Goal: Task Accomplishment & Management: Manage account settings

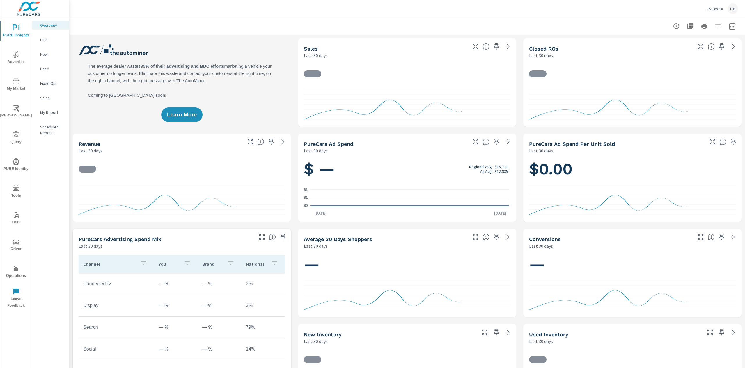
scroll to position [514, 0]
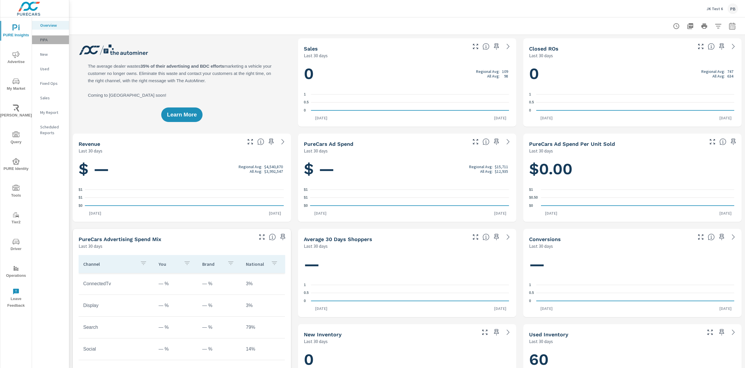
click at [45, 41] on p "PIPA" at bounding box center [52, 40] width 24 height 6
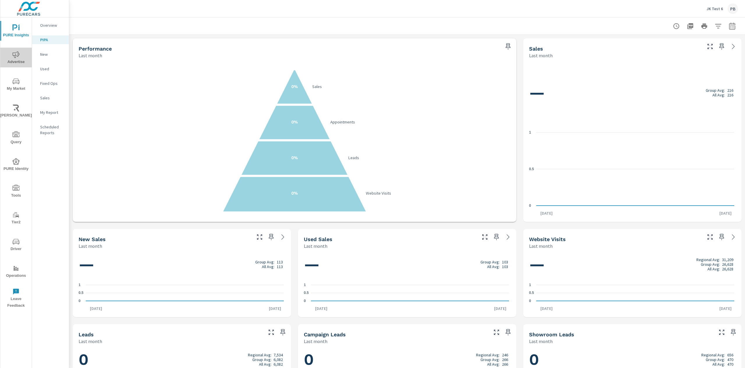
click at [15, 57] on icon "nav menu" at bounding box center [16, 54] width 7 height 7
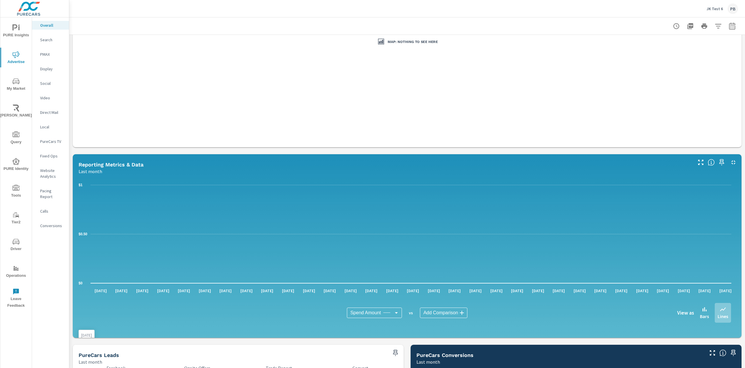
scroll to position [318, 0]
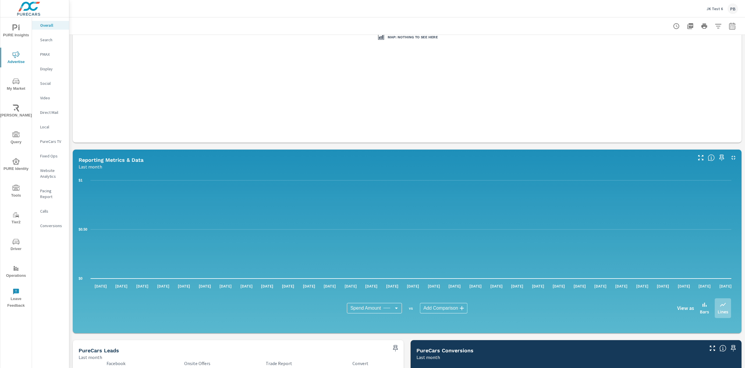
click at [51, 38] on p "Search" at bounding box center [52, 40] width 24 height 6
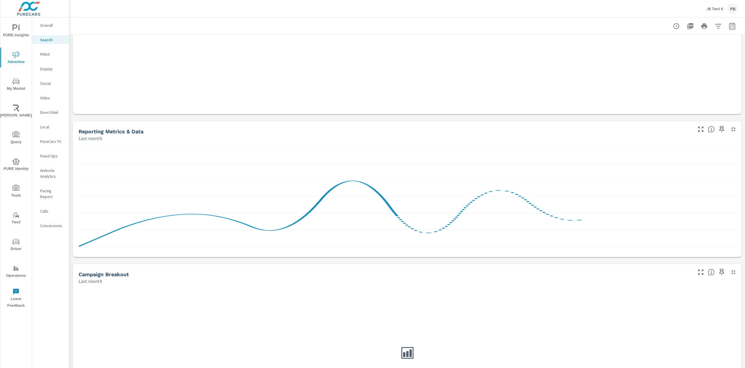
scroll to position [286, 0]
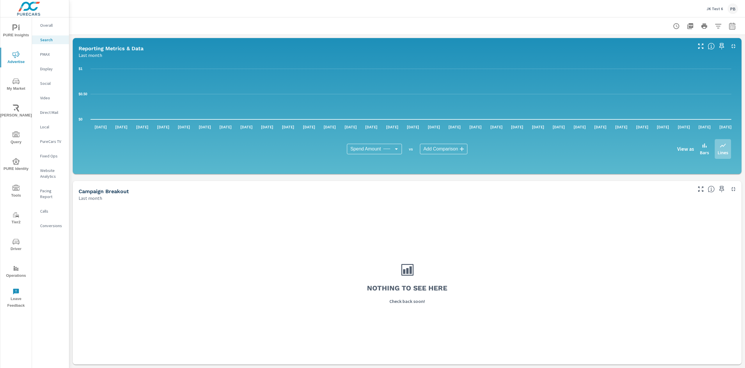
click at [47, 173] on p "Website Analytics" at bounding box center [52, 174] width 24 height 12
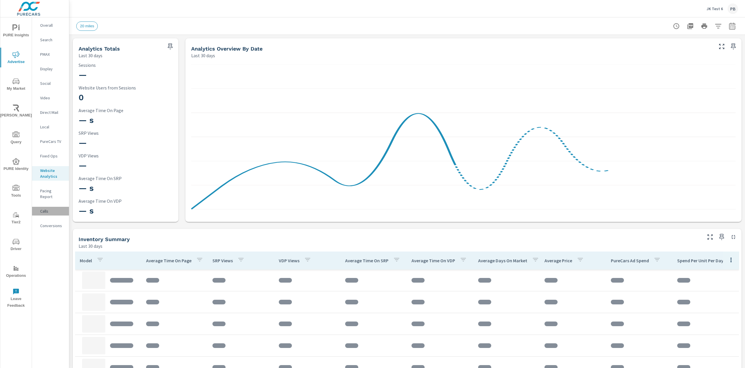
click at [47, 209] on p "Calls" at bounding box center [52, 212] width 24 height 6
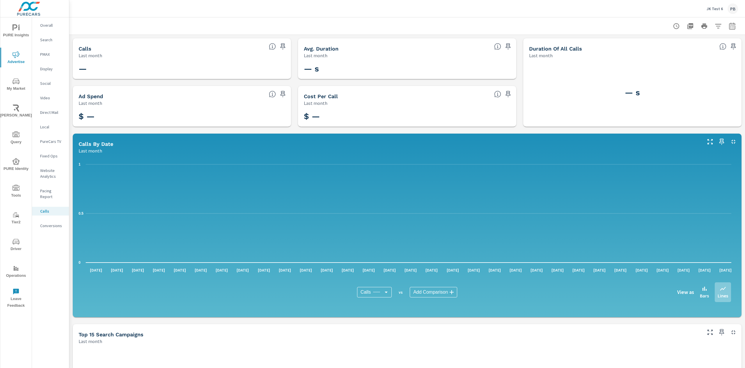
click at [48, 26] on p "Overall" at bounding box center [52, 25] width 24 height 6
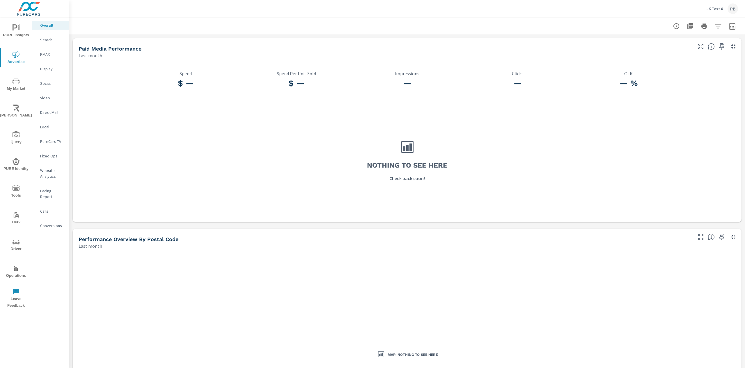
click at [15, 31] on icon "nav menu" at bounding box center [16, 27] width 7 height 7
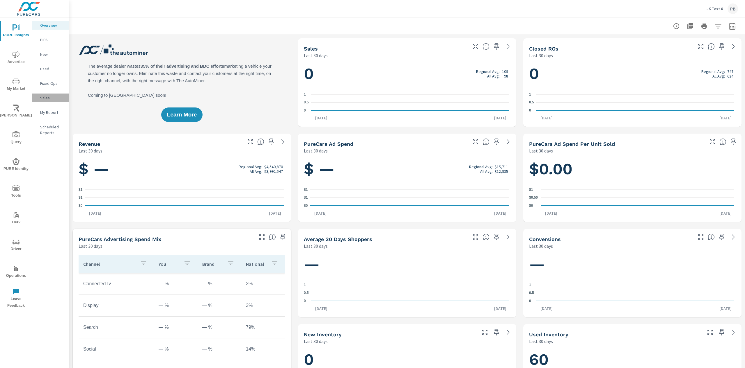
click at [48, 99] on p "Sales" at bounding box center [52, 98] width 24 height 6
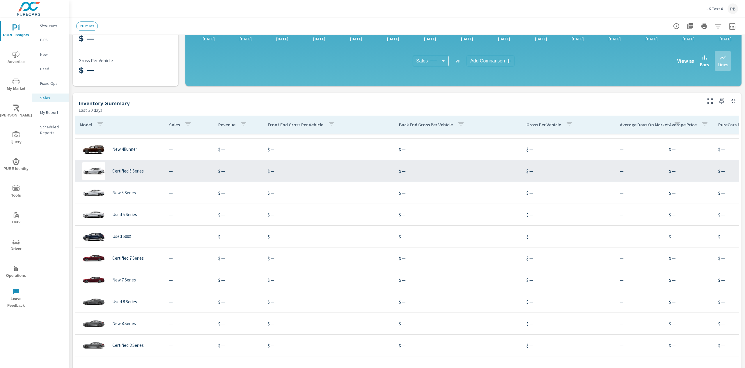
scroll to position [143, 0]
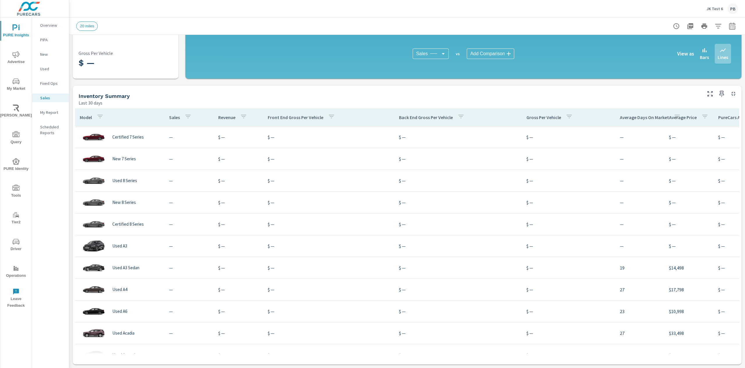
scroll to position [106, 0]
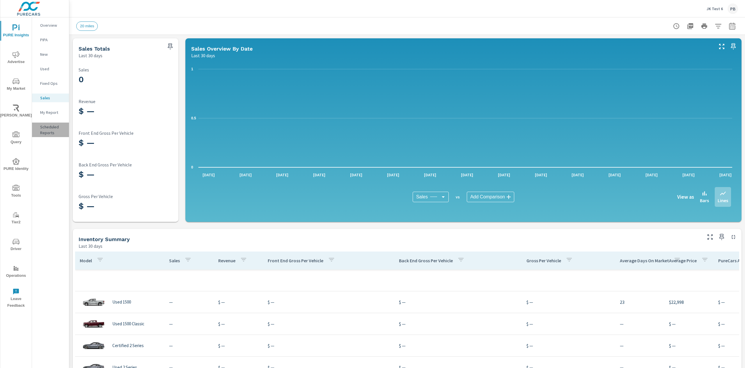
click at [48, 128] on p "Scheduled Reports" at bounding box center [52, 130] width 24 height 12
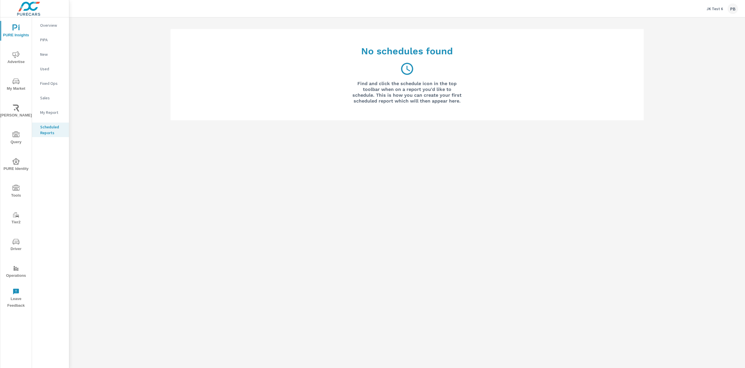
click at [54, 26] on p "Overview" at bounding box center [52, 25] width 24 height 6
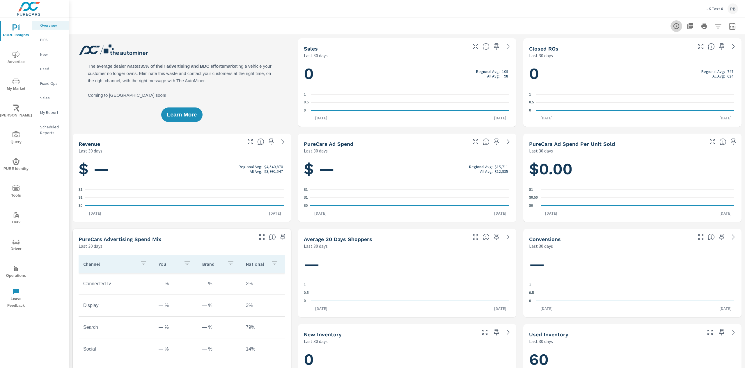
click at [673, 24] on icon "button" at bounding box center [676, 26] width 6 height 6
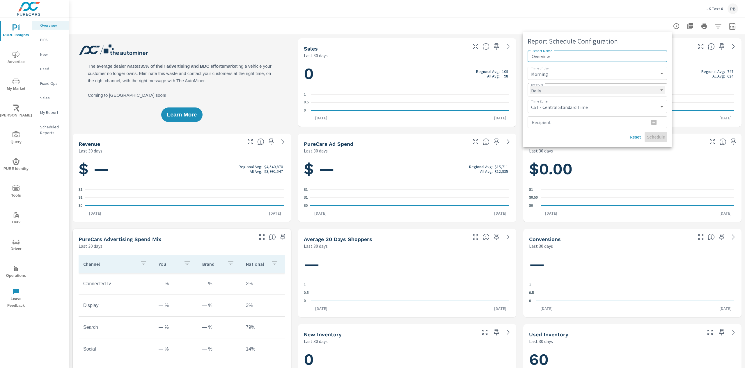
click at [558, 90] on select "Daily Weekly Monthly" at bounding box center [597, 90] width 135 height 8
click at [530, 86] on select "Daily Weekly Monthly" at bounding box center [597, 90] width 135 height 8
select select "Weekly"
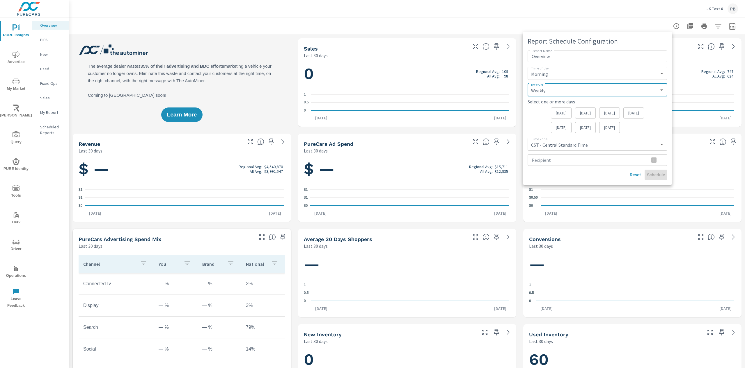
click at [559, 113] on p "[DATE]" at bounding box center [560, 113] width 11 height 6
click at [631, 160] on input "Recipient" at bounding box center [585, 160] width 117 height 12
type input "[EMAIL_ADDRESS][DOMAIN_NAME]"
click at [636, 166] on div "Recipient paulb@purecars.com Recipient" at bounding box center [597, 159] width 140 height 15
click at [587, 142] on select "CST - Central Standard Time CDT - Central Daylight Time EST - Eastern Standard …" at bounding box center [597, 144] width 135 height 8
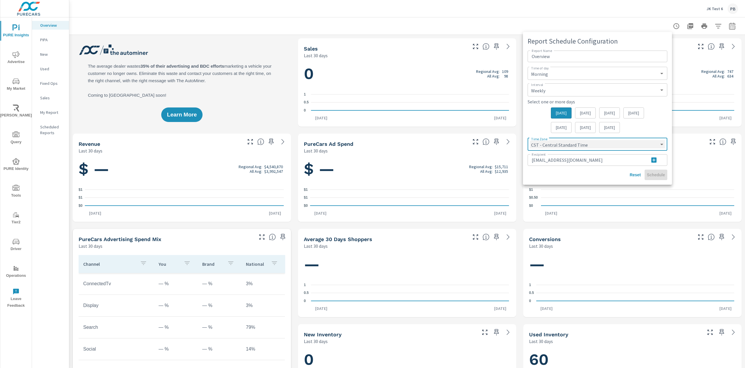
click at [530, 140] on select "CST - Central Standard Time CDT - Central Daylight Time EST - Eastern Standard …" at bounding box center [597, 144] width 135 height 8
select select "EST"
click at [664, 123] on div "Sunday Monday Tuesday Wednesday Thursday Friday Saturday" at bounding box center [597, 122] width 140 height 28
click at [655, 160] on icon "button" at bounding box center [653, 160] width 5 height 5
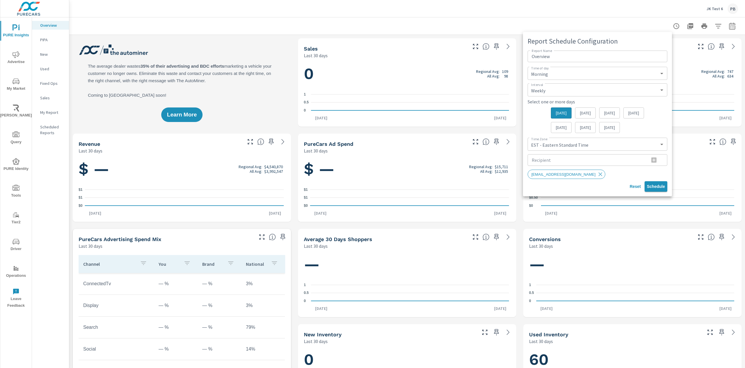
click at [658, 189] on span "Schedule" at bounding box center [655, 186] width 18 height 5
select select "Daily"
select select "CST"
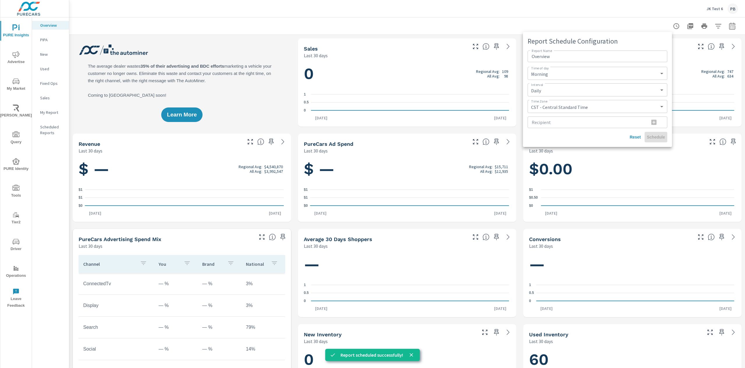
click at [49, 128] on div at bounding box center [372, 184] width 745 height 368
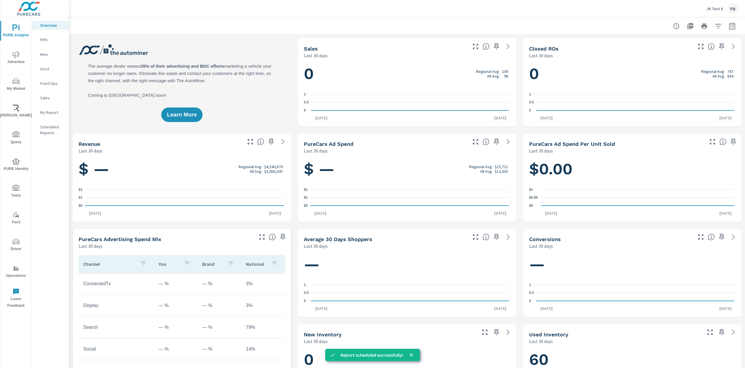
click at [51, 130] on p "Scheduled Reports" at bounding box center [52, 130] width 24 height 12
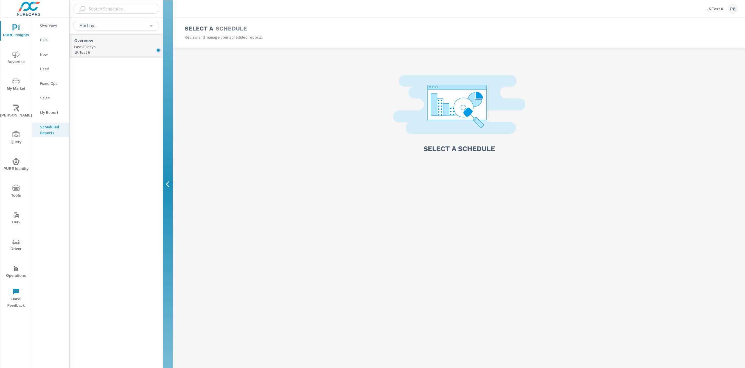
click at [99, 43] on p "Overview" at bounding box center [118, 40] width 88 height 7
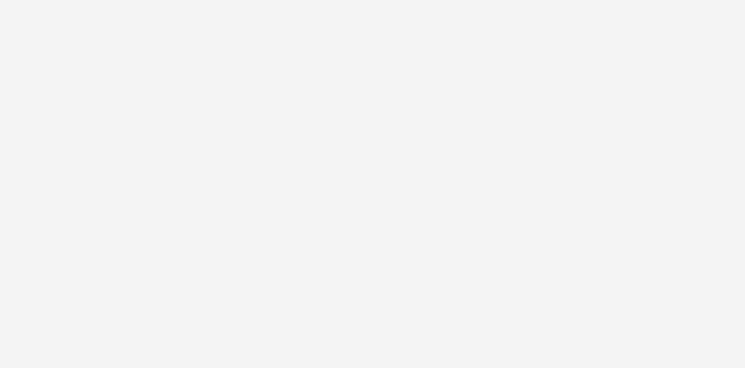
select select "Weekly"
select select "EST"
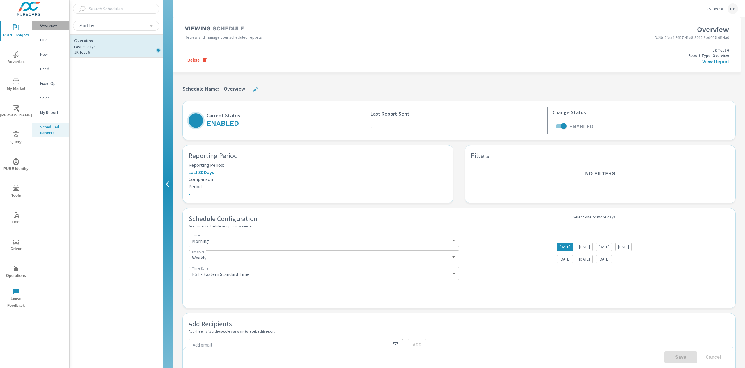
click at [50, 25] on p "Overview" at bounding box center [52, 25] width 24 height 6
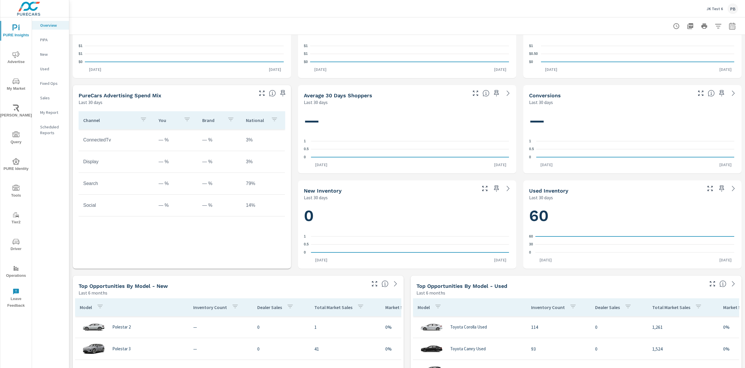
scroll to position [285, 0]
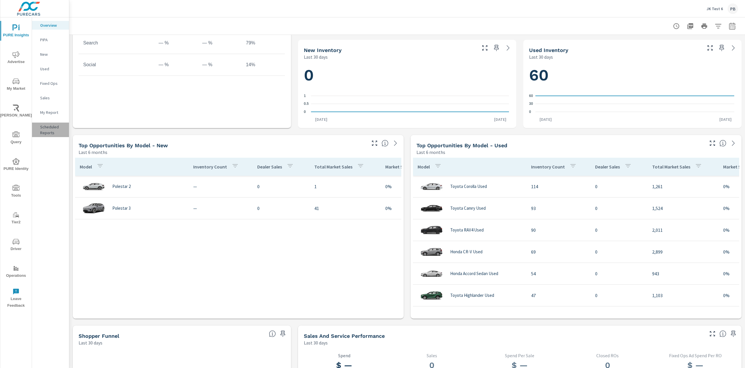
click at [44, 128] on p "Scheduled Reports" at bounding box center [52, 130] width 24 height 12
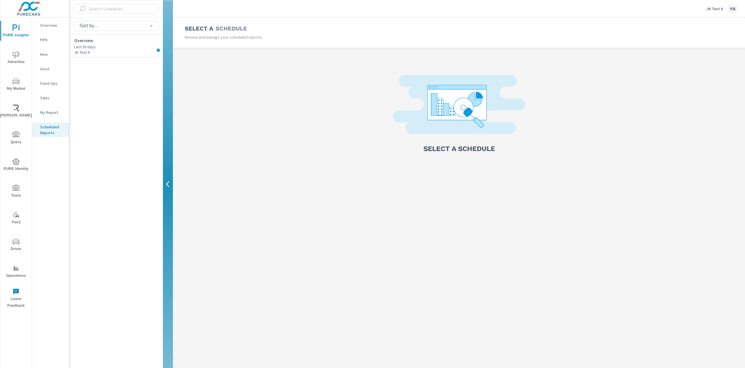
click at [45, 97] on p "Sales" at bounding box center [52, 98] width 24 height 6
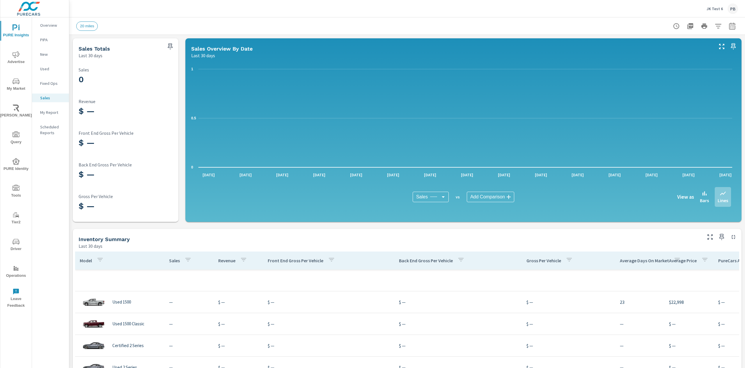
scroll to position [143, 0]
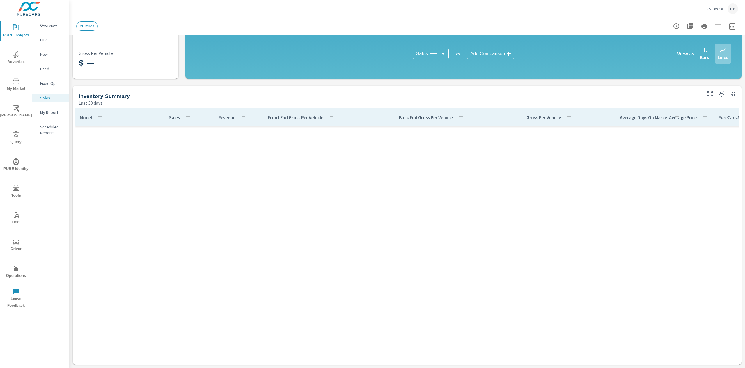
scroll to position [10849, 0]
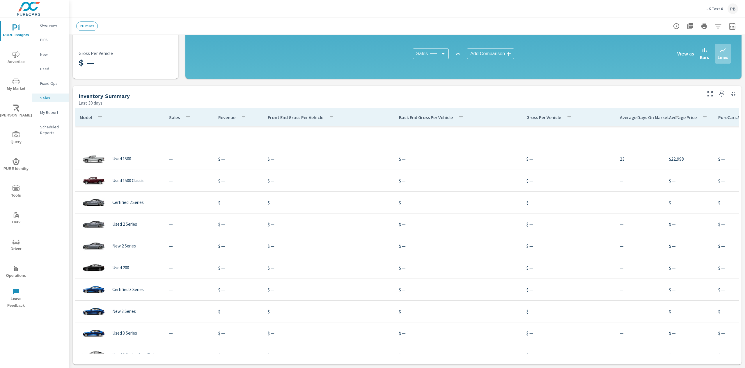
click at [49, 67] on p "Used" at bounding box center [52, 69] width 24 height 6
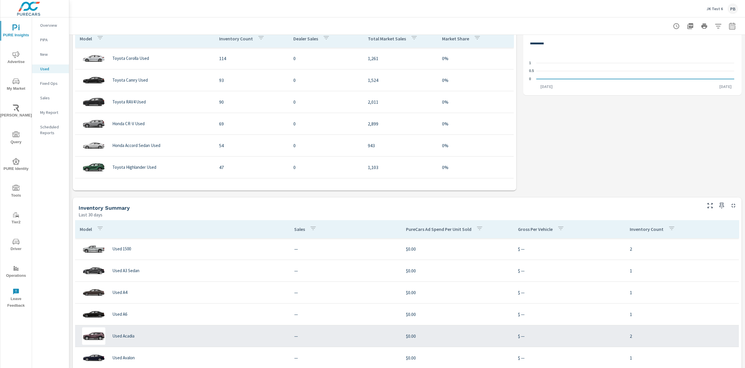
scroll to position [334, 0]
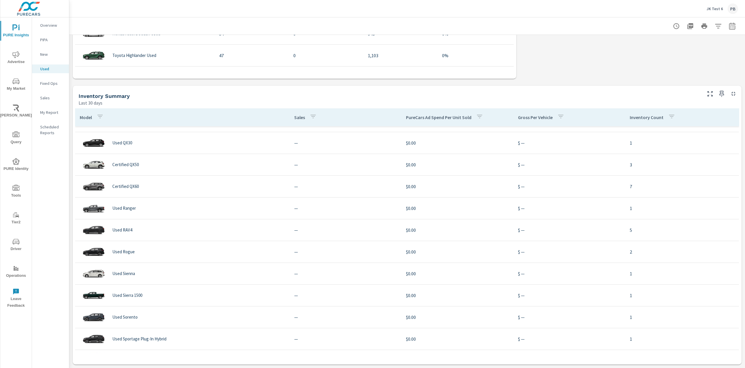
scroll to position [163, 0]
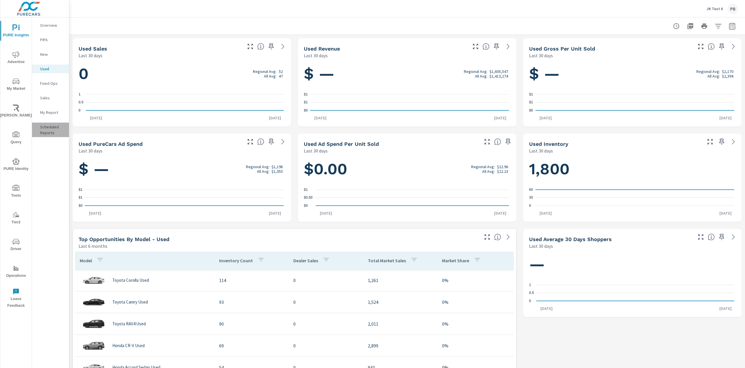
click at [49, 128] on p "Scheduled Reports" at bounding box center [52, 130] width 24 height 12
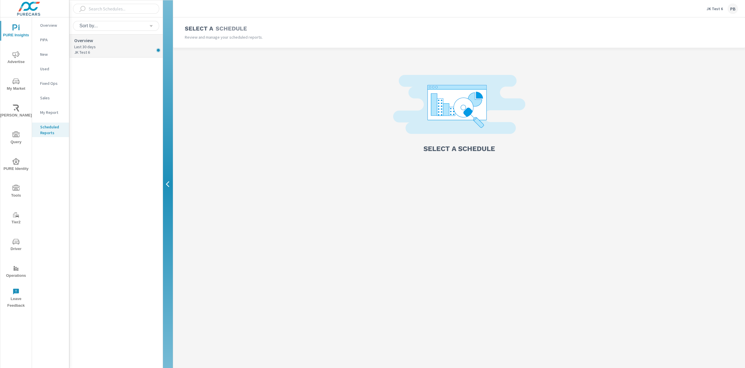
click at [92, 48] on p "Last 30 days" at bounding box center [118, 47] width 88 height 6
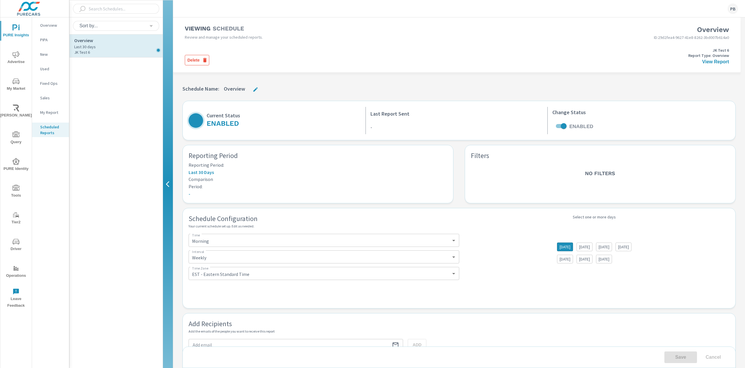
select select "Weekly"
select select "EST"
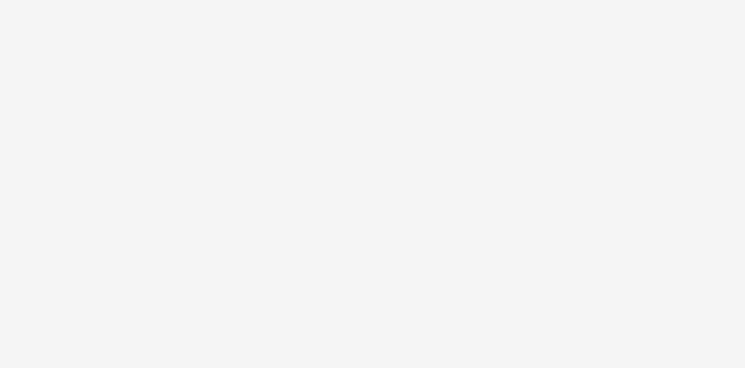
select select "Weekly"
select select "EST"
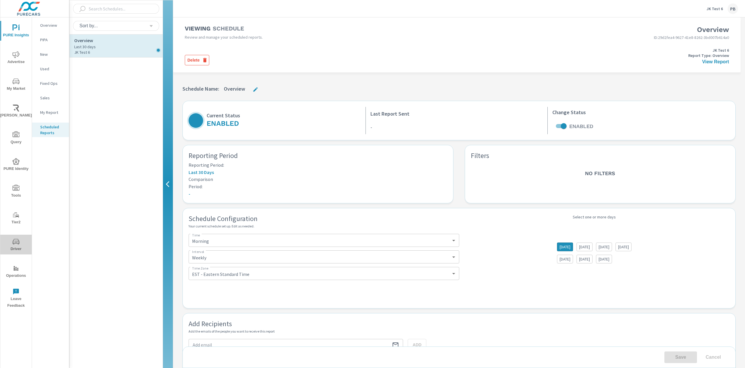
click at [17, 239] on icon "nav menu" at bounding box center [16, 241] width 7 height 7
